Goal: Task Accomplishment & Management: Use online tool/utility

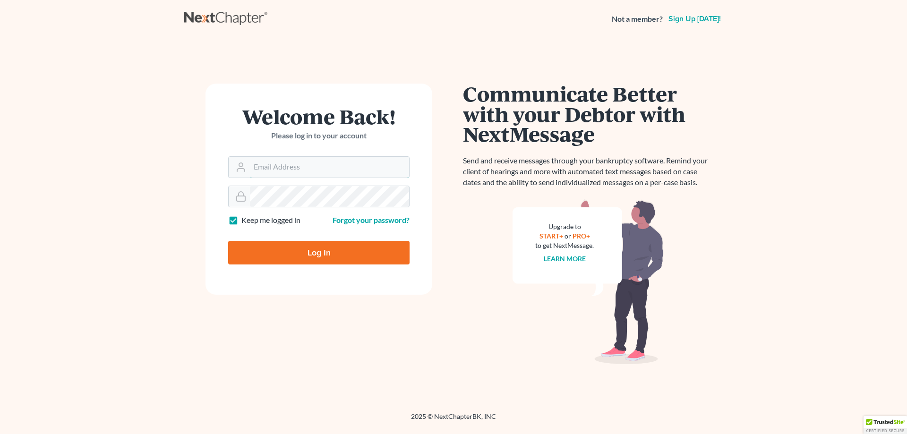
type input "[PERSON_NAME][EMAIL_ADDRESS][DOMAIN_NAME]"
click at [322, 254] on input "Log In" at bounding box center [318, 253] width 181 height 24
type input "Thinking..."
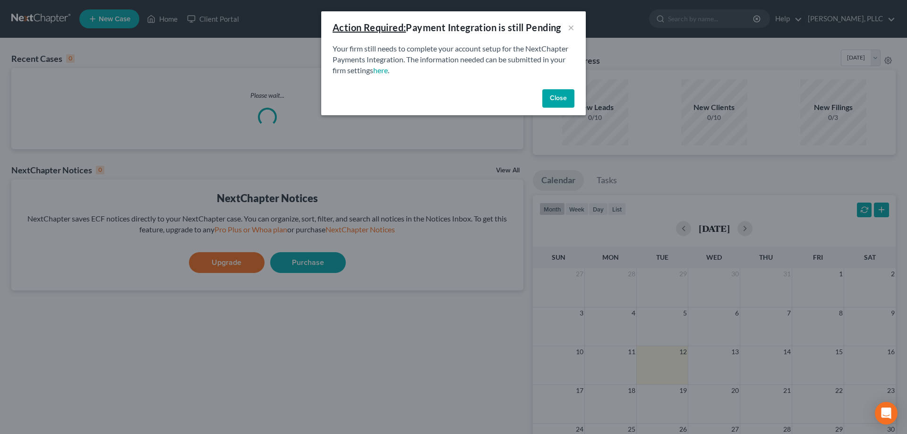
click at [550, 101] on button "Close" at bounding box center [558, 98] width 32 height 19
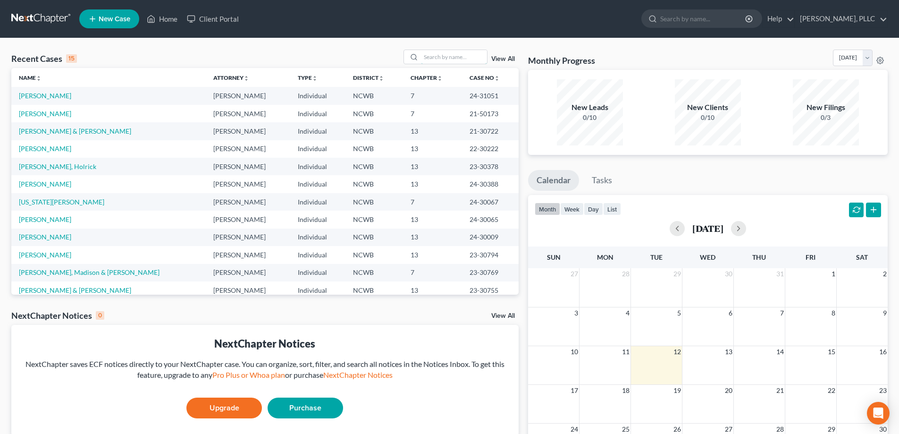
drag, startPoint x: 434, startPoint y: 58, endPoint x: 549, endPoint y: 63, distance: 115.3
click at [445, 59] on input "search" at bounding box center [454, 57] width 66 height 14
type input "Wells"
